Goal: Information Seeking & Learning: Learn about a topic

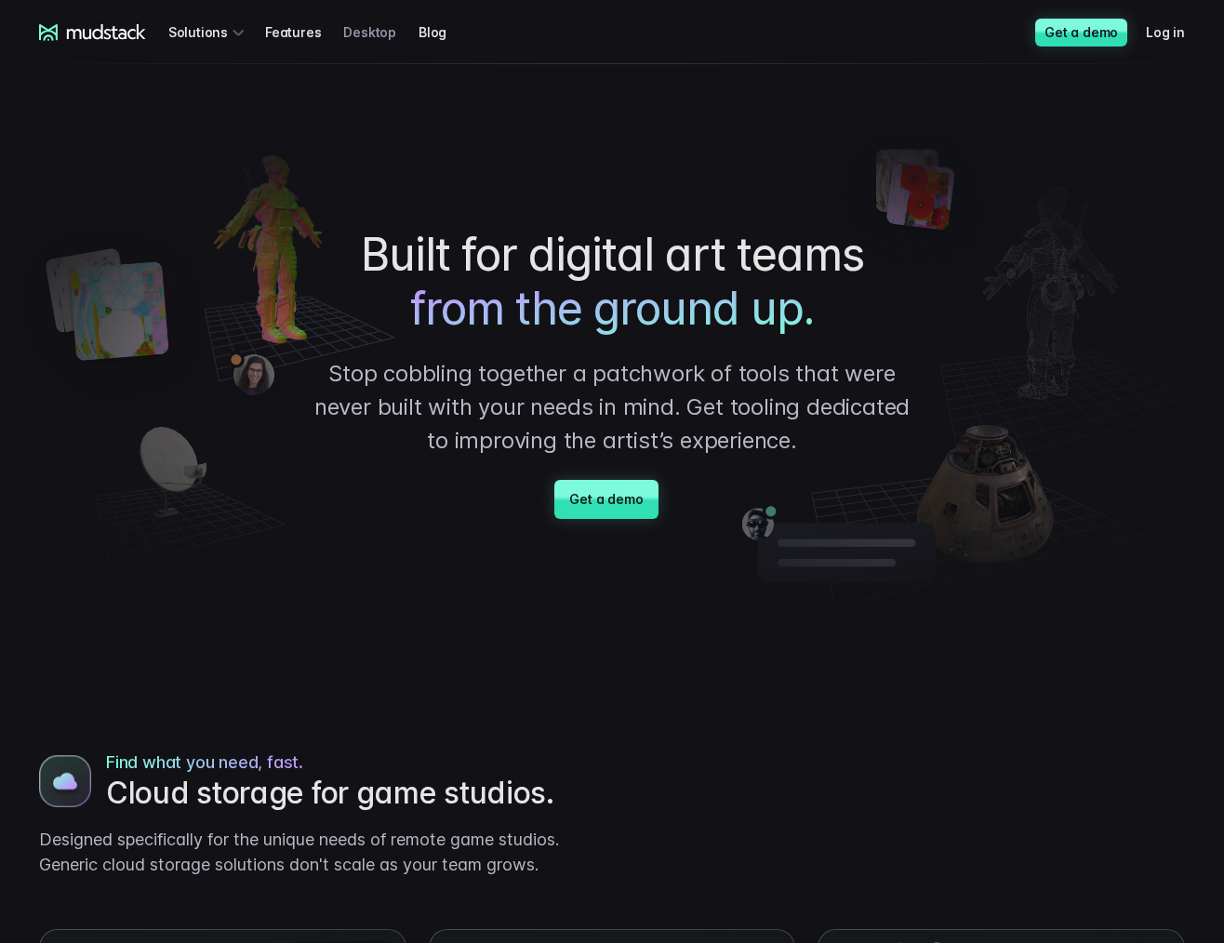
click at [372, 31] on link "Desktop" at bounding box center [380, 32] width 75 height 34
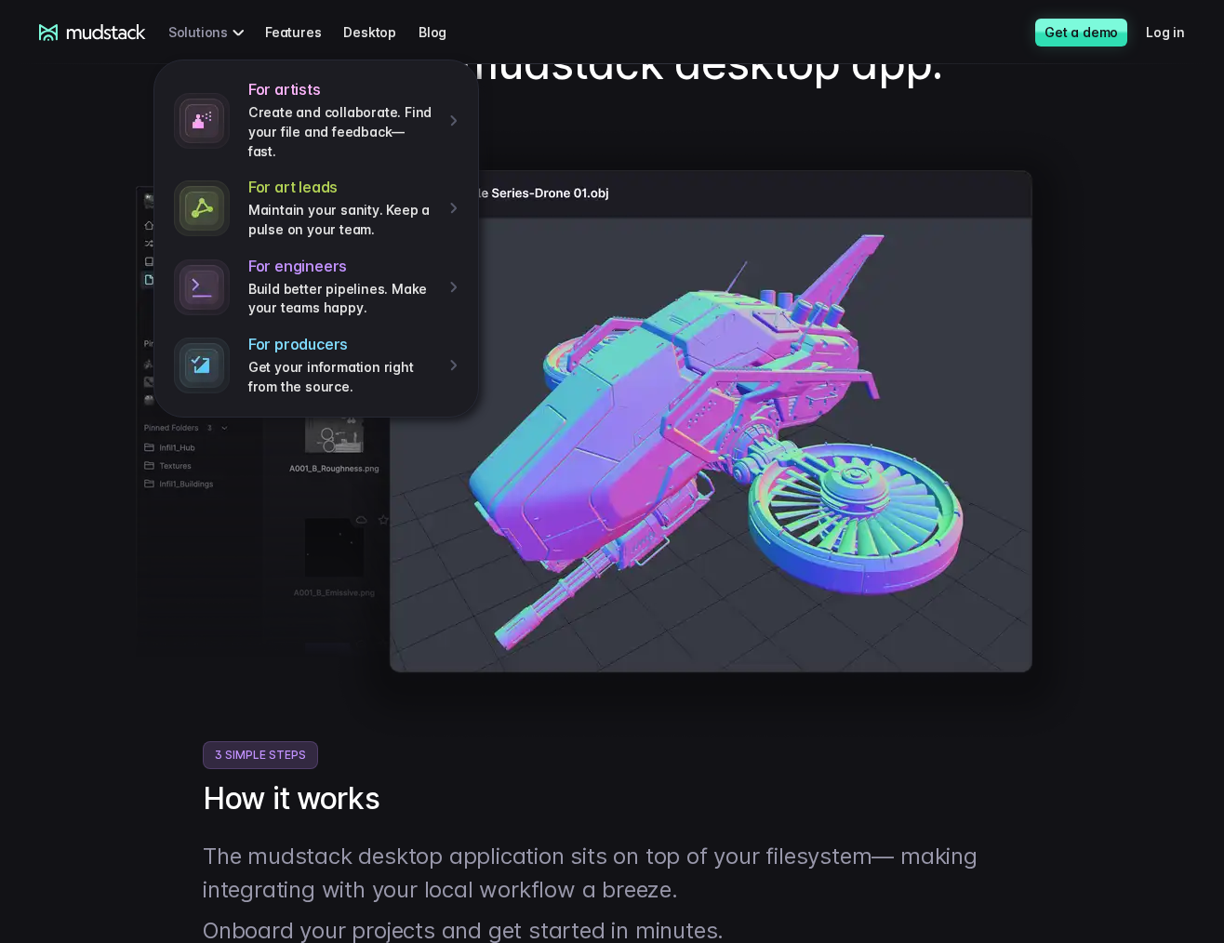
scroll to position [174, 0]
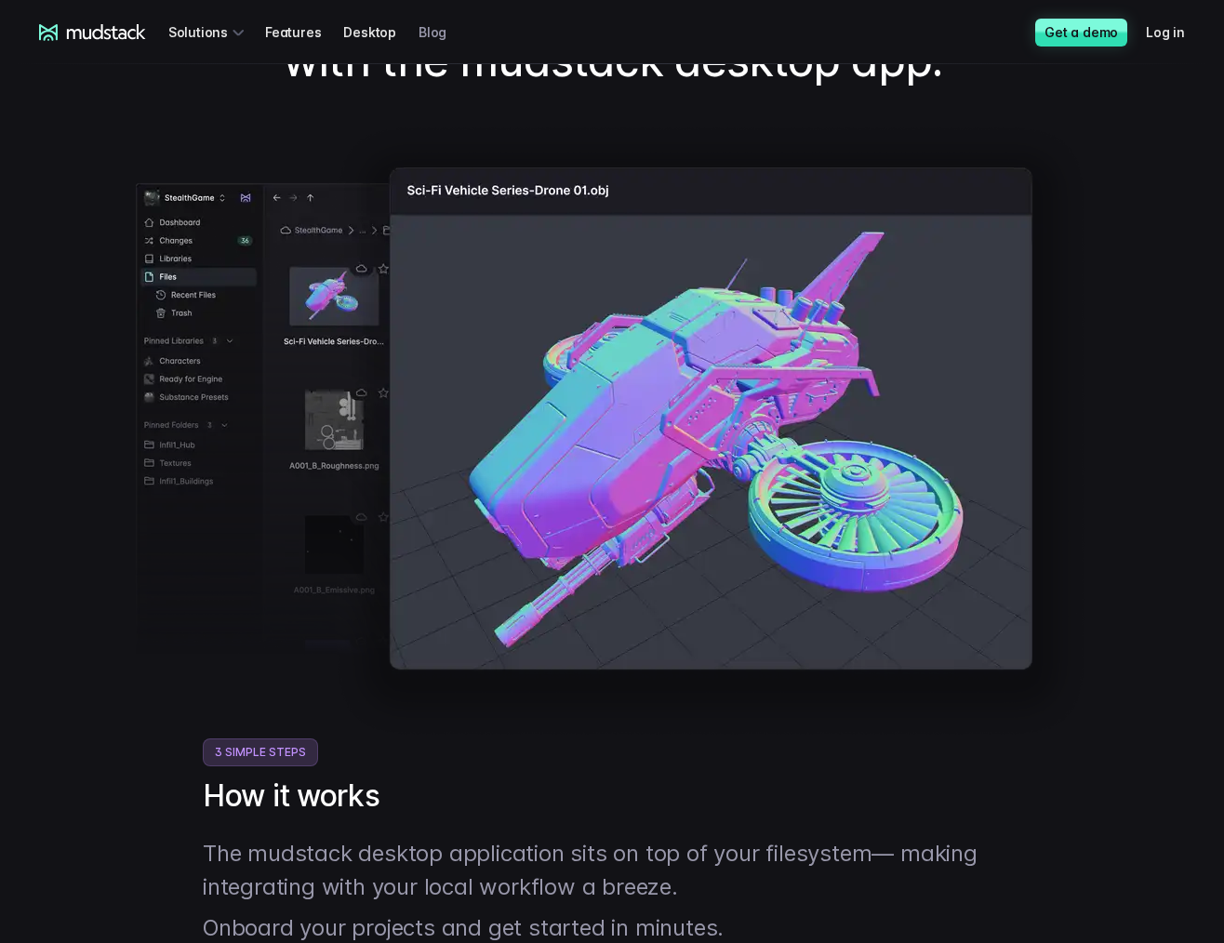
click at [420, 34] on link "Blog" at bounding box center [443, 32] width 50 height 34
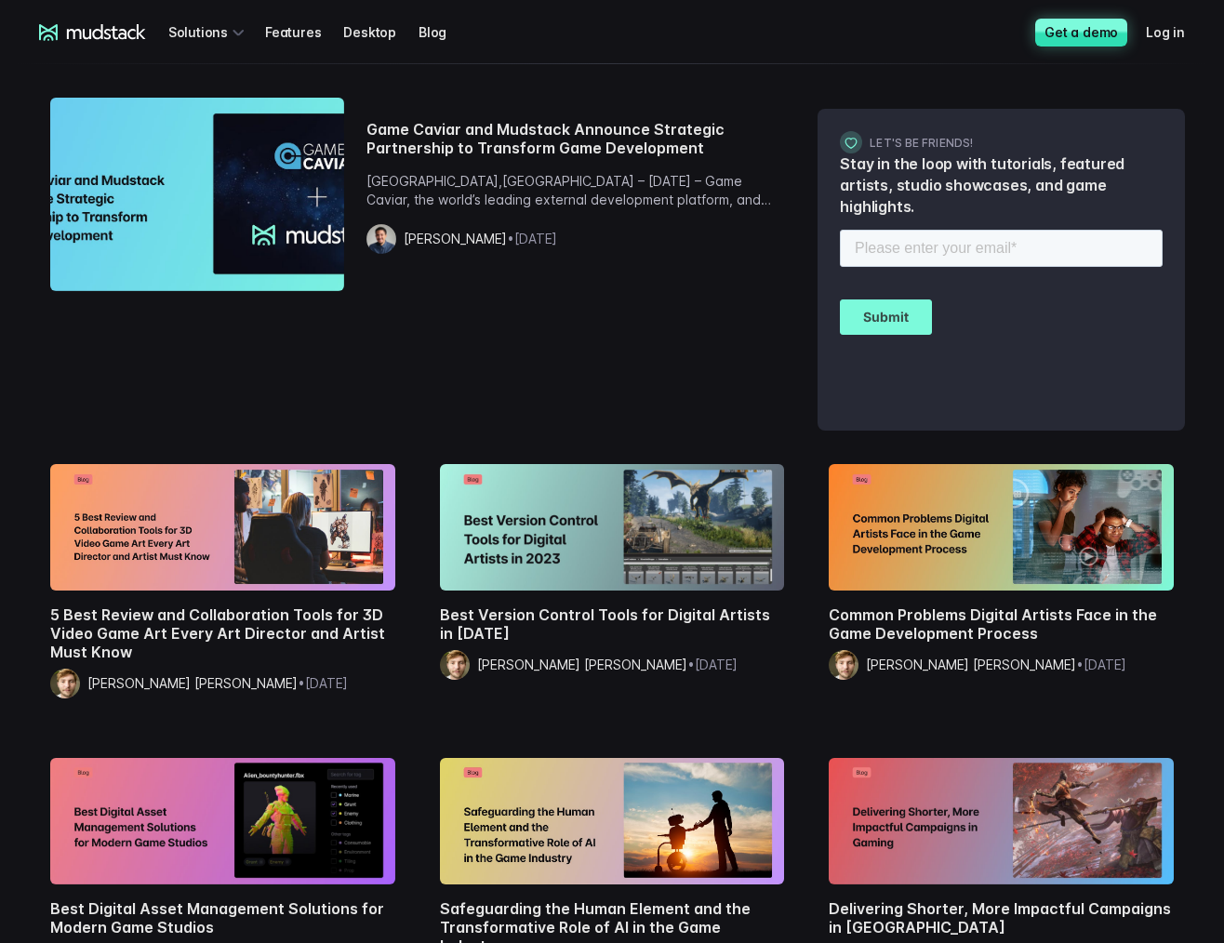
click at [1091, 37] on link "Get a demo" at bounding box center [1081, 33] width 92 height 28
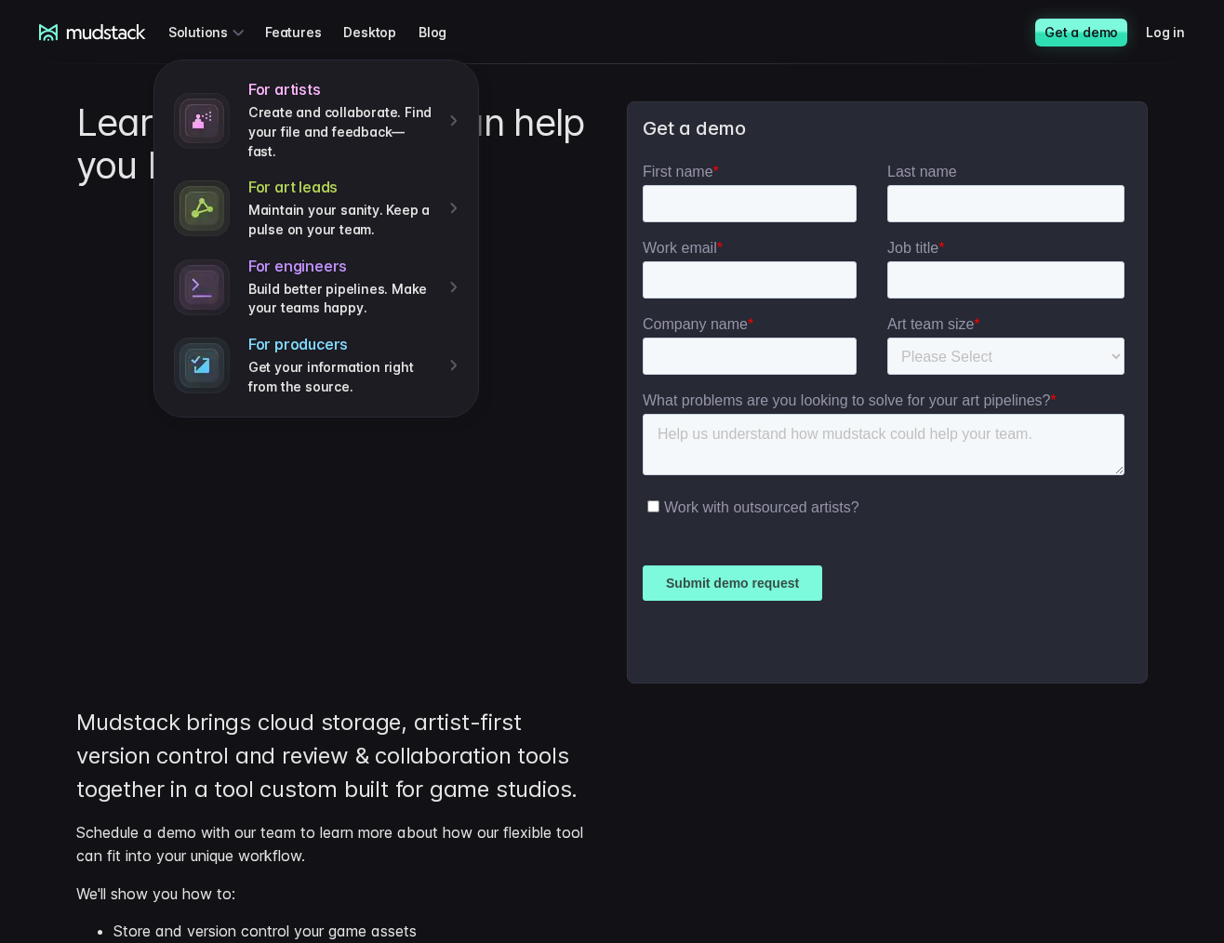
click at [126, 33] on icon at bounding box center [106, 31] width 79 height 15
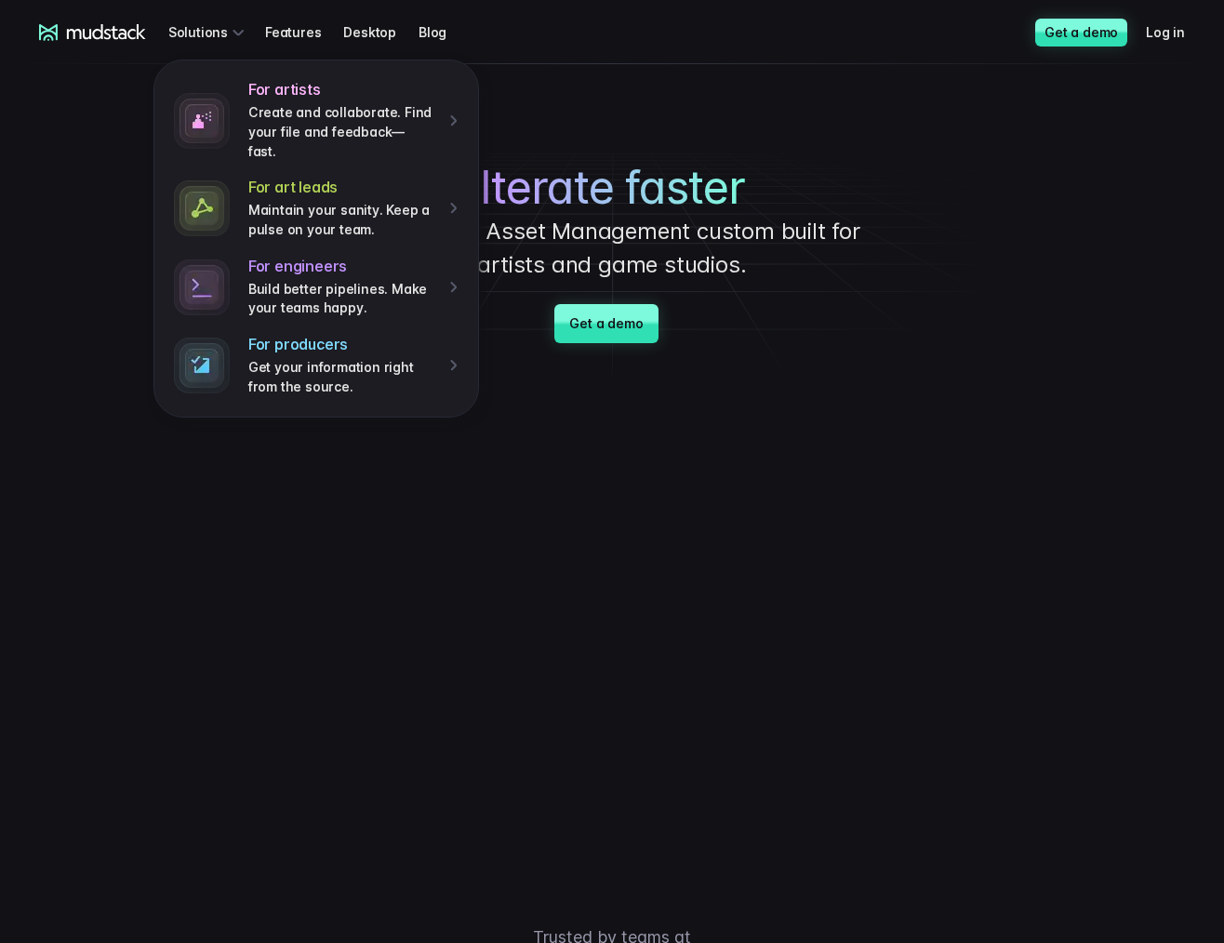
click at [108, 29] on icon at bounding box center [106, 31] width 79 height 15
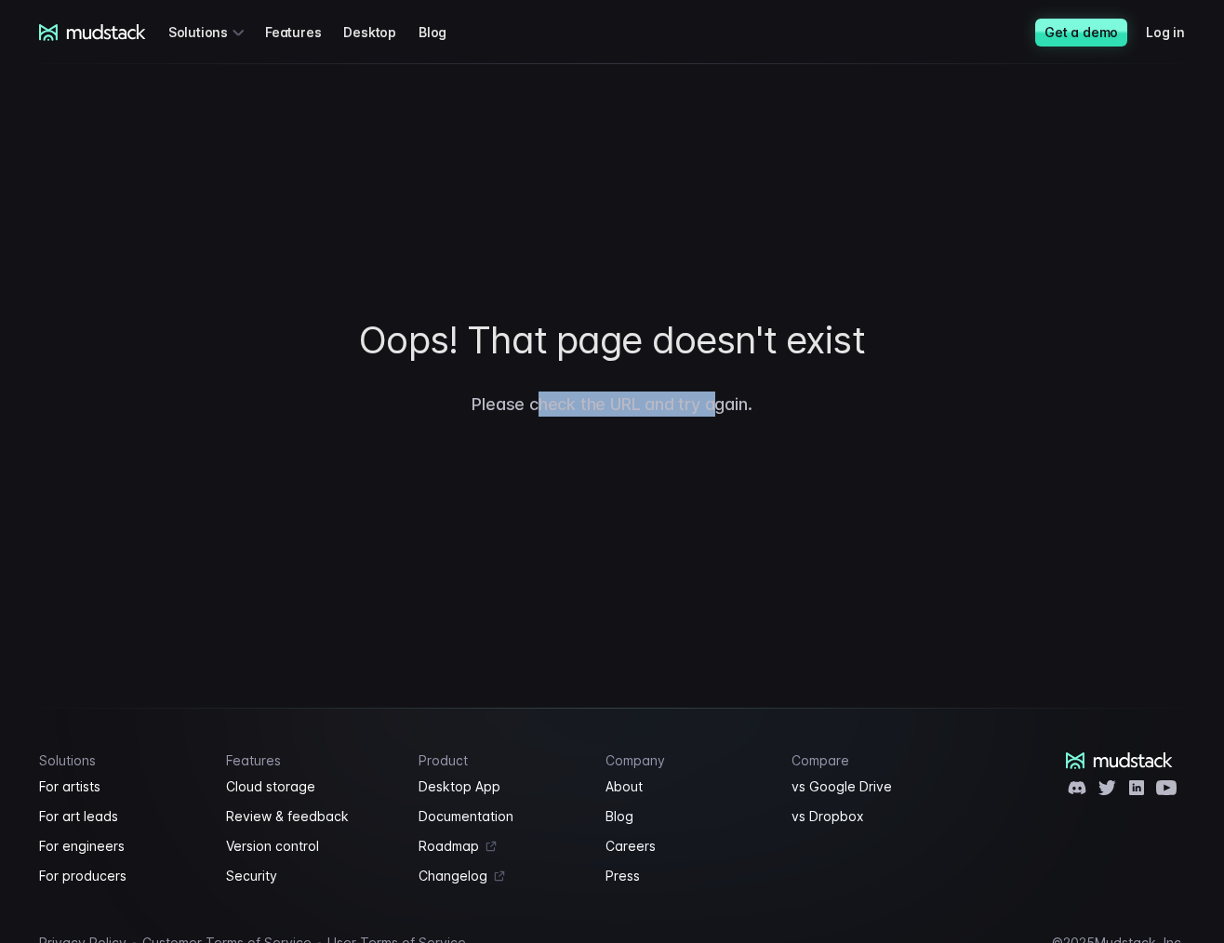
drag, startPoint x: 532, startPoint y: 365, endPoint x: 718, endPoint y: 417, distance: 192.9
click at [718, 417] on div "Oops! That page doesn't exist Please check the URL and try again." at bounding box center [612, 367] width 1224 height 606
click at [708, 430] on div "Oops! That page doesn't exist Please check the URL and try again." at bounding box center [612, 367] width 1224 height 606
click at [586, 396] on p "Please check the URL and try again." at bounding box center [612, 389] width 1224 height 55
